Goal: Check status: Check status

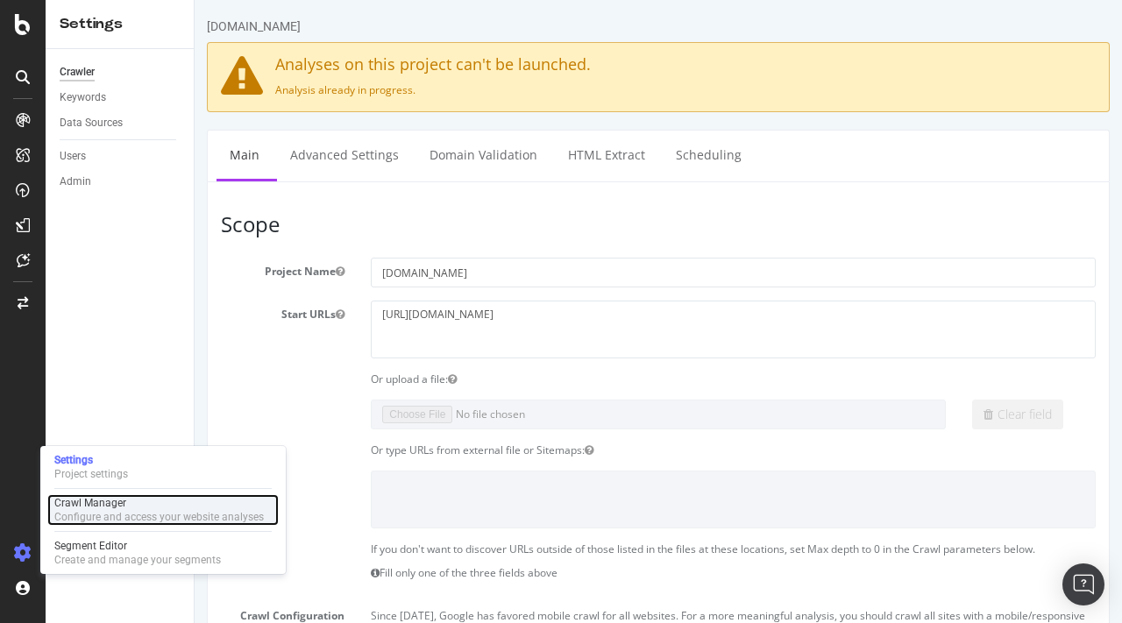
click at [97, 501] on div "Crawl Manager" at bounding box center [159, 503] width 210 height 14
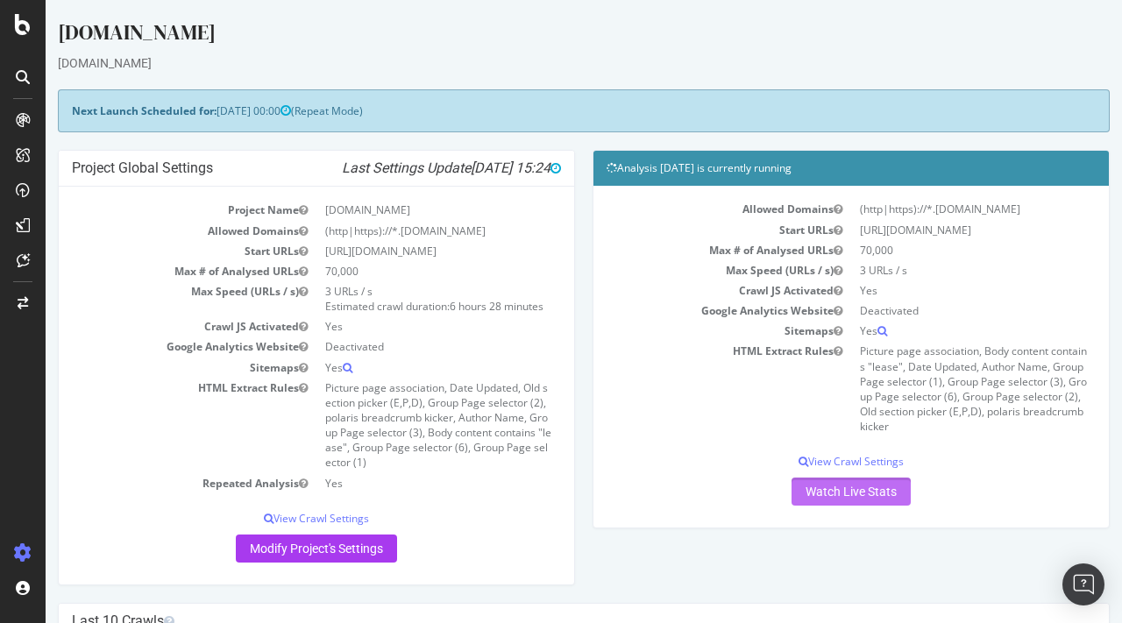
click at [837, 492] on link "Watch Live Stats" at bounding box center [851, 492] width 119 height 28
